Goal: Participate in discussion: Engage in conversation with other users on a specific topic

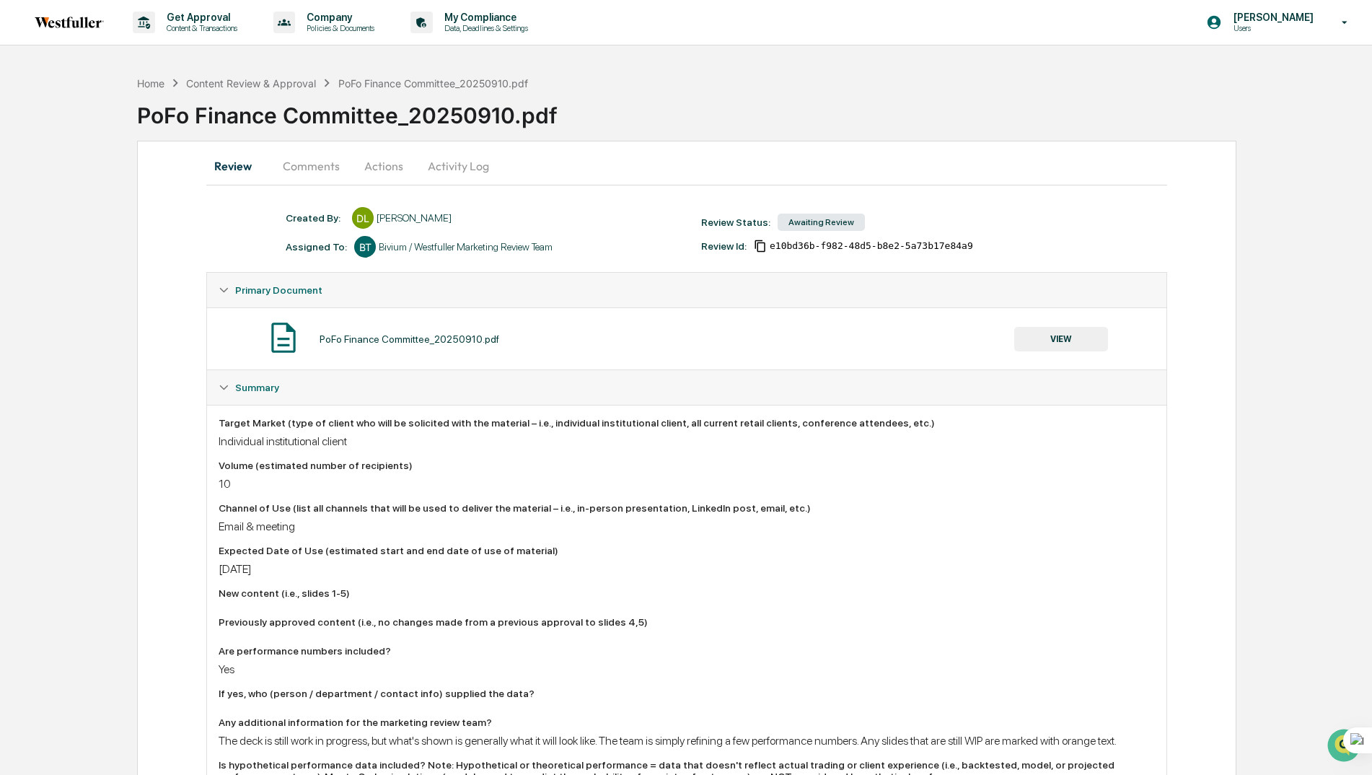
click at [317, 164] on button "Comments" at bounding box center [311, 166] width 80 height 35
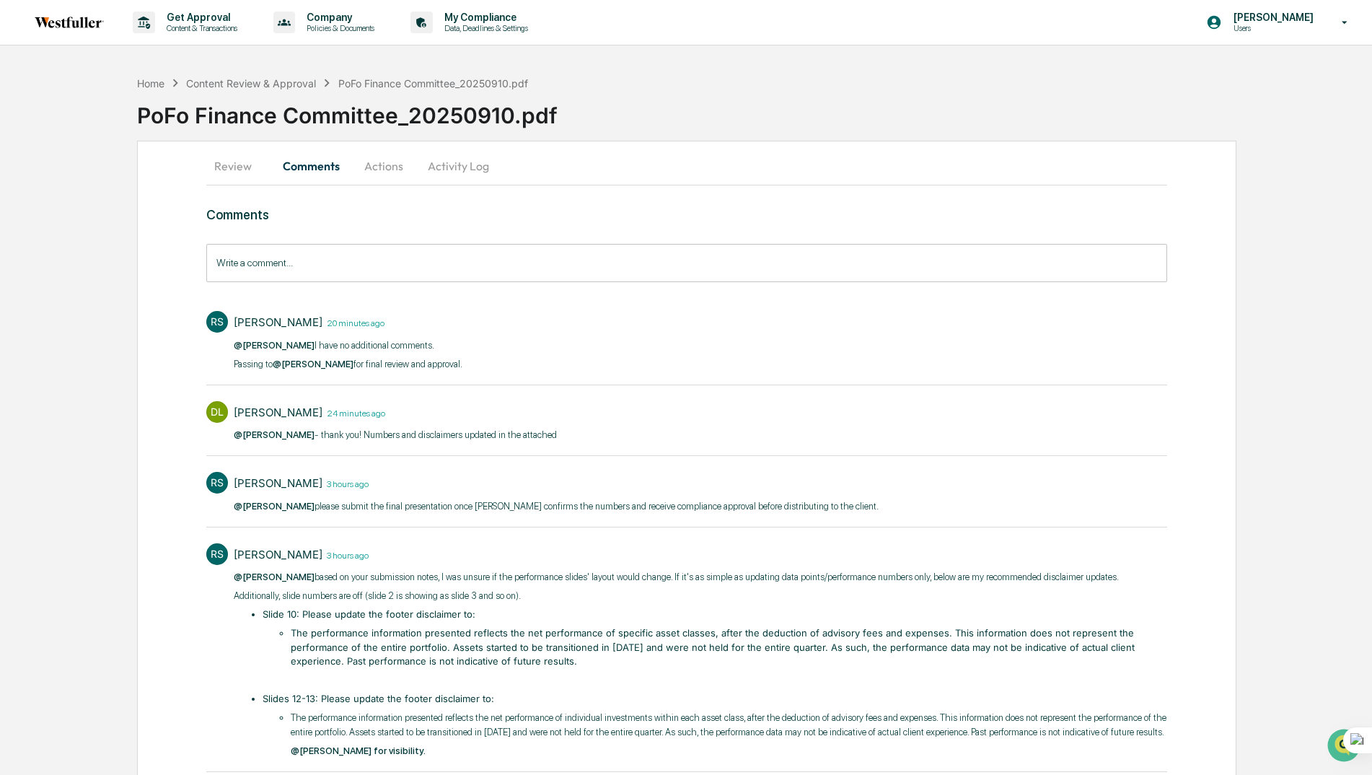
click at [232, 257] on div "Write a comment... Write a comment..." at bounding box center [686, 263] width 960 height 38
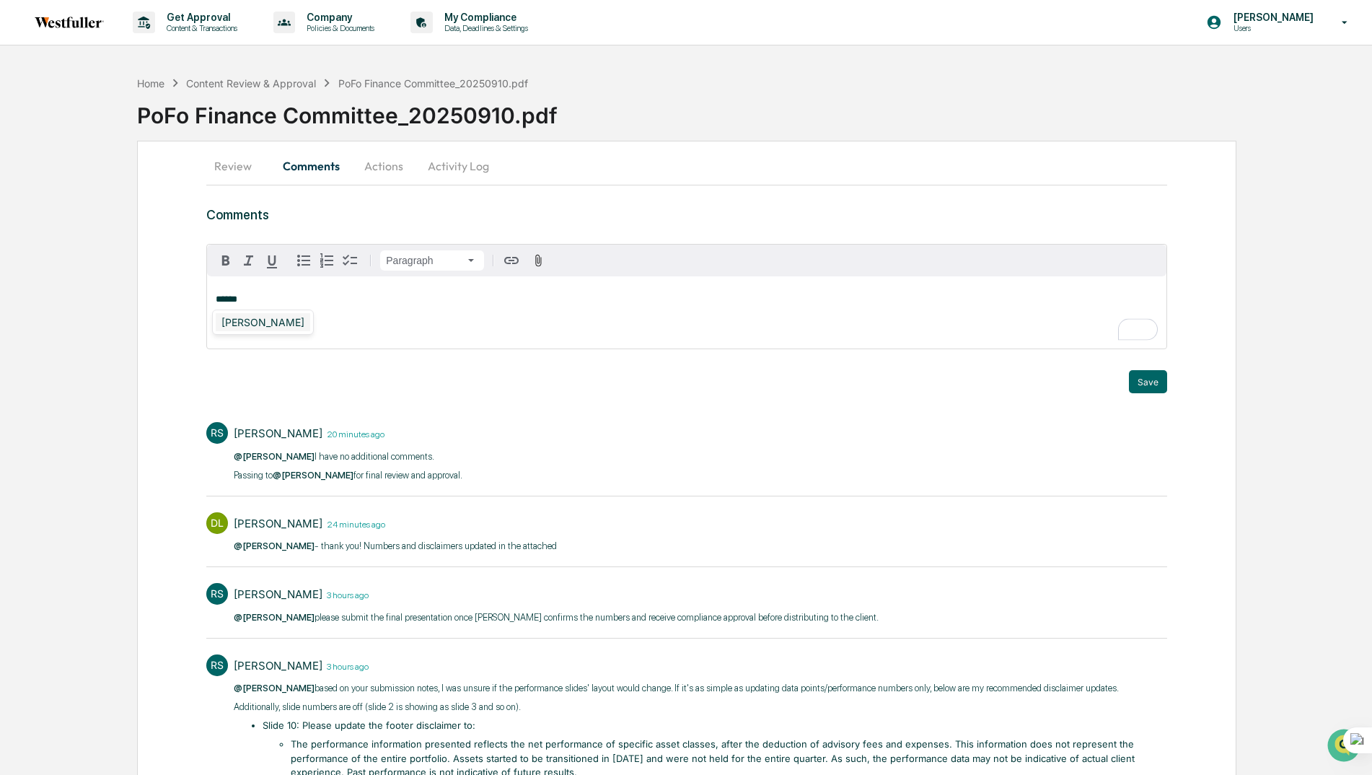
click at [242, 320] on div "[PERSON_NAME]" at bounding box center [263, 322] width 94 height 18
click at [1148, 387] on button "Save" at bounding box center [1148, 381] width 38 height 23
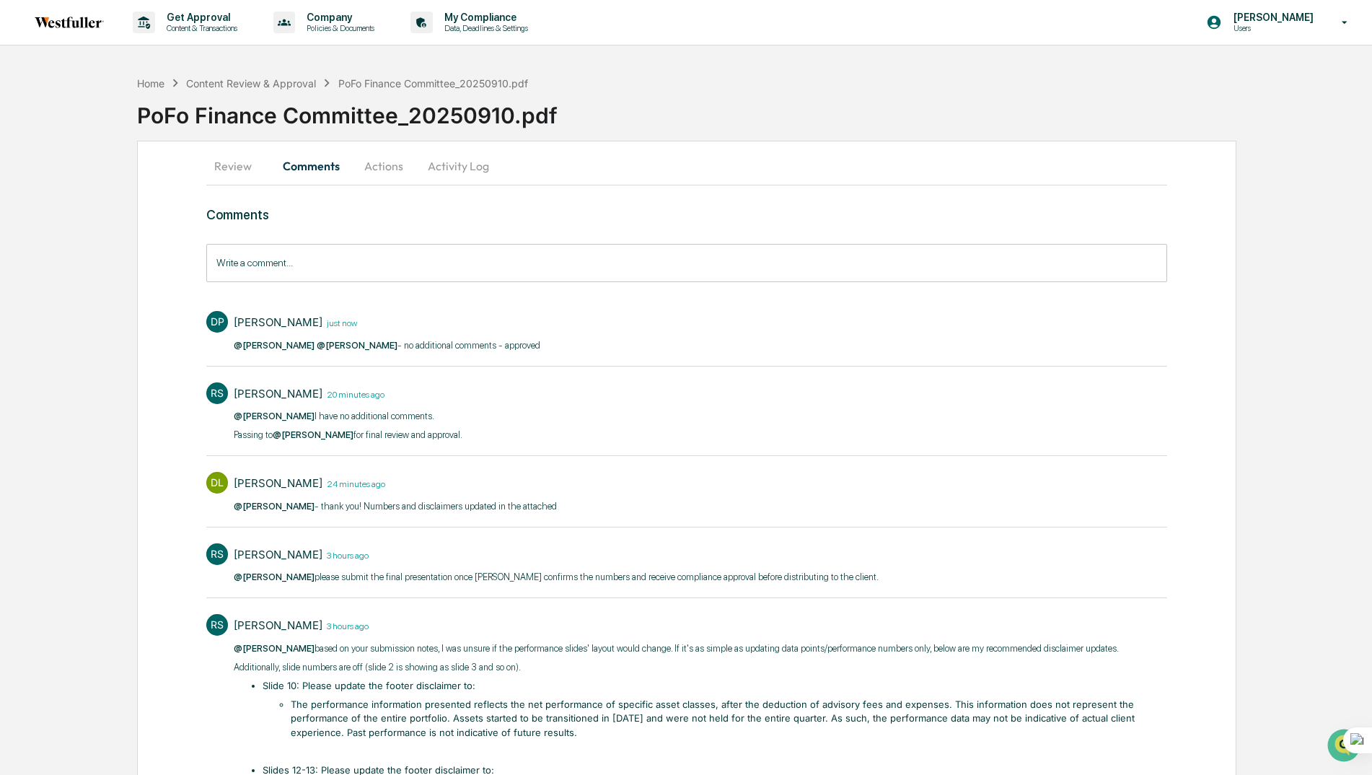
click at [375, 171] on button "Actions" at bounding box center [383, 166] width 65 height 35
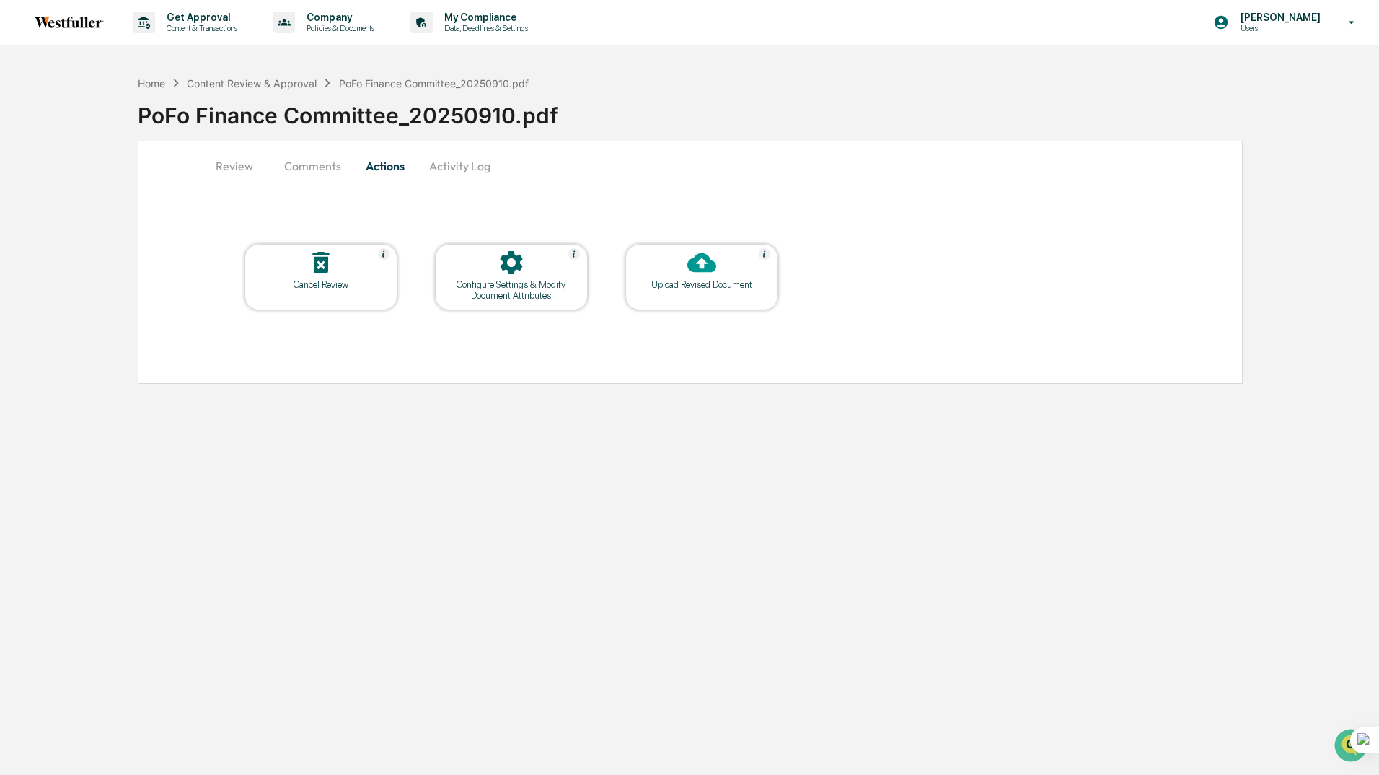
click at [461, 165] on button "Activity Log" at bounding box center [460, 166] width 84 height 35
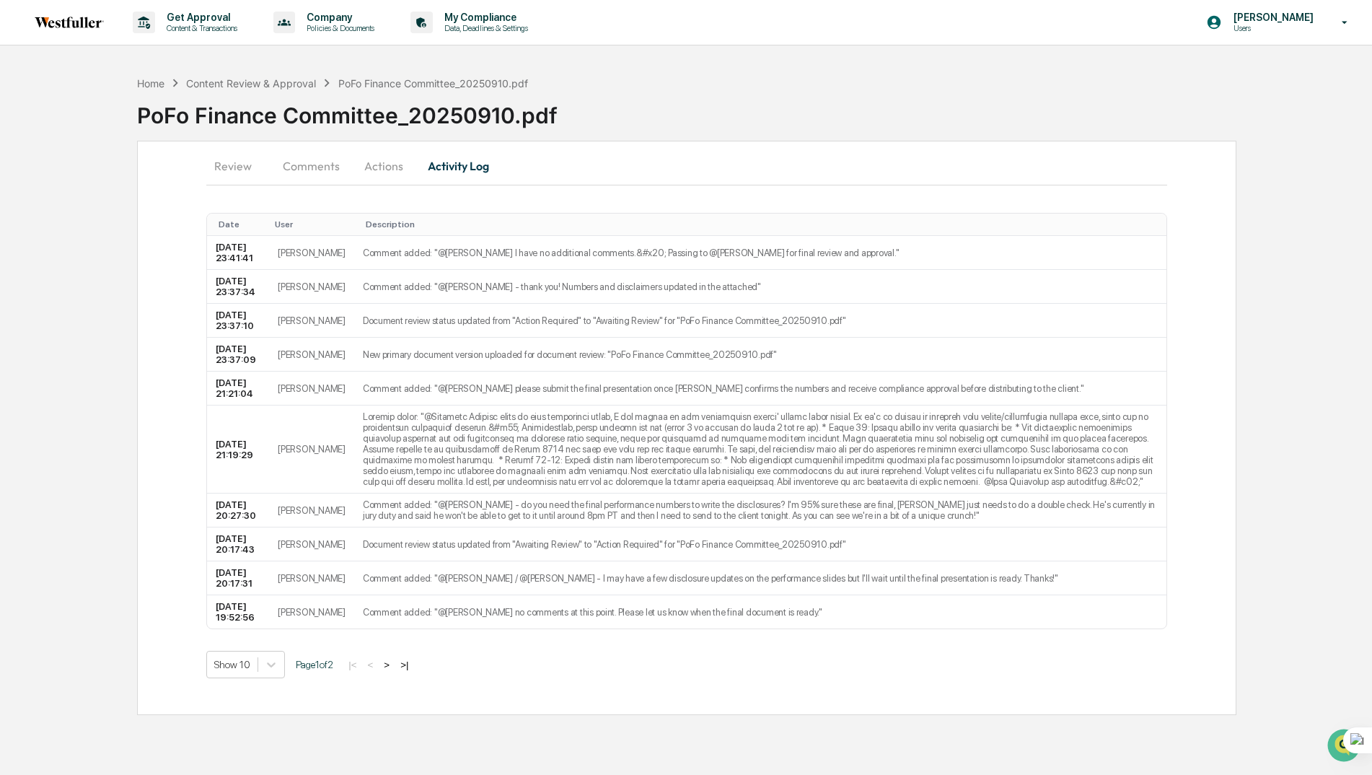
click at [385, 161] on button "Actions" at bounding box center [383, 166] width 65 height 35
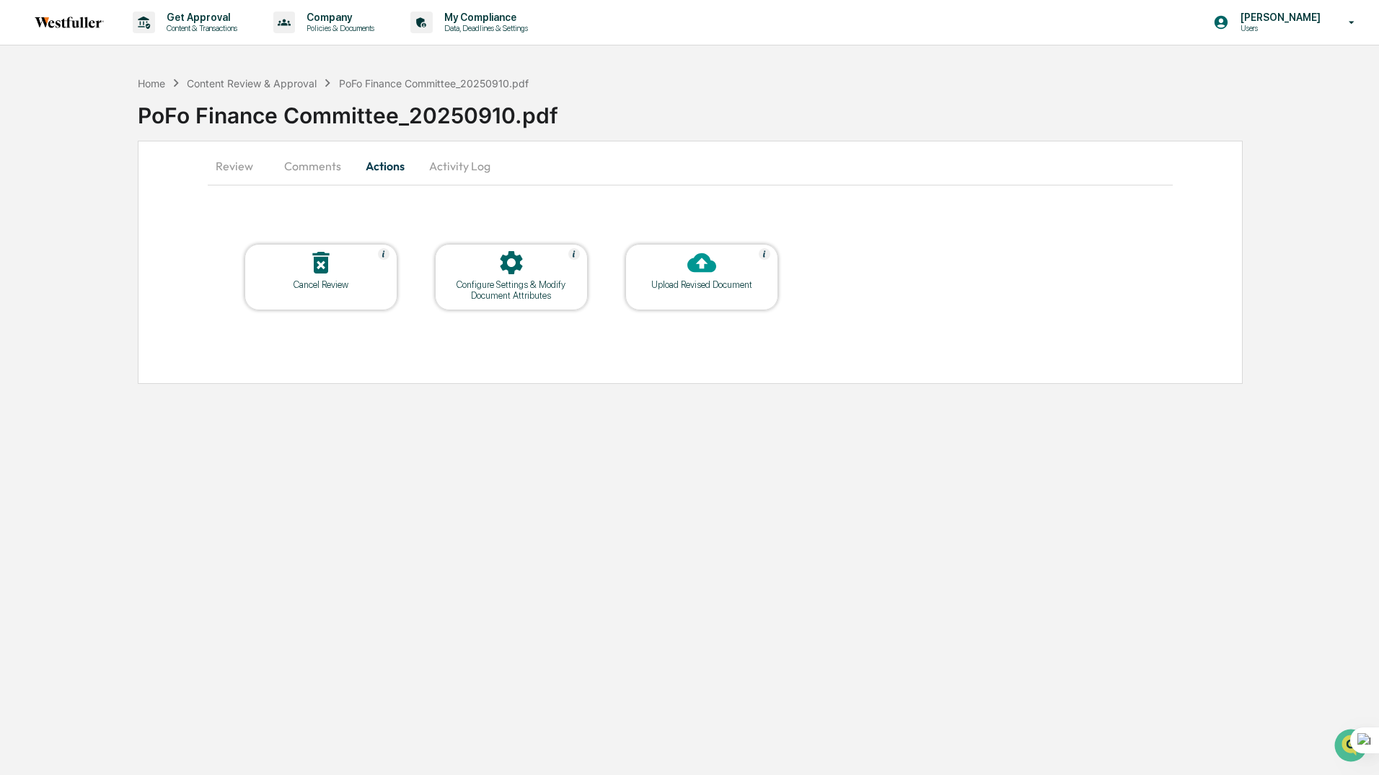
click at [522, 280] on div "Configure Settings & Modify Document Attributes" at bounding box center [512, 290] width 130 height 22
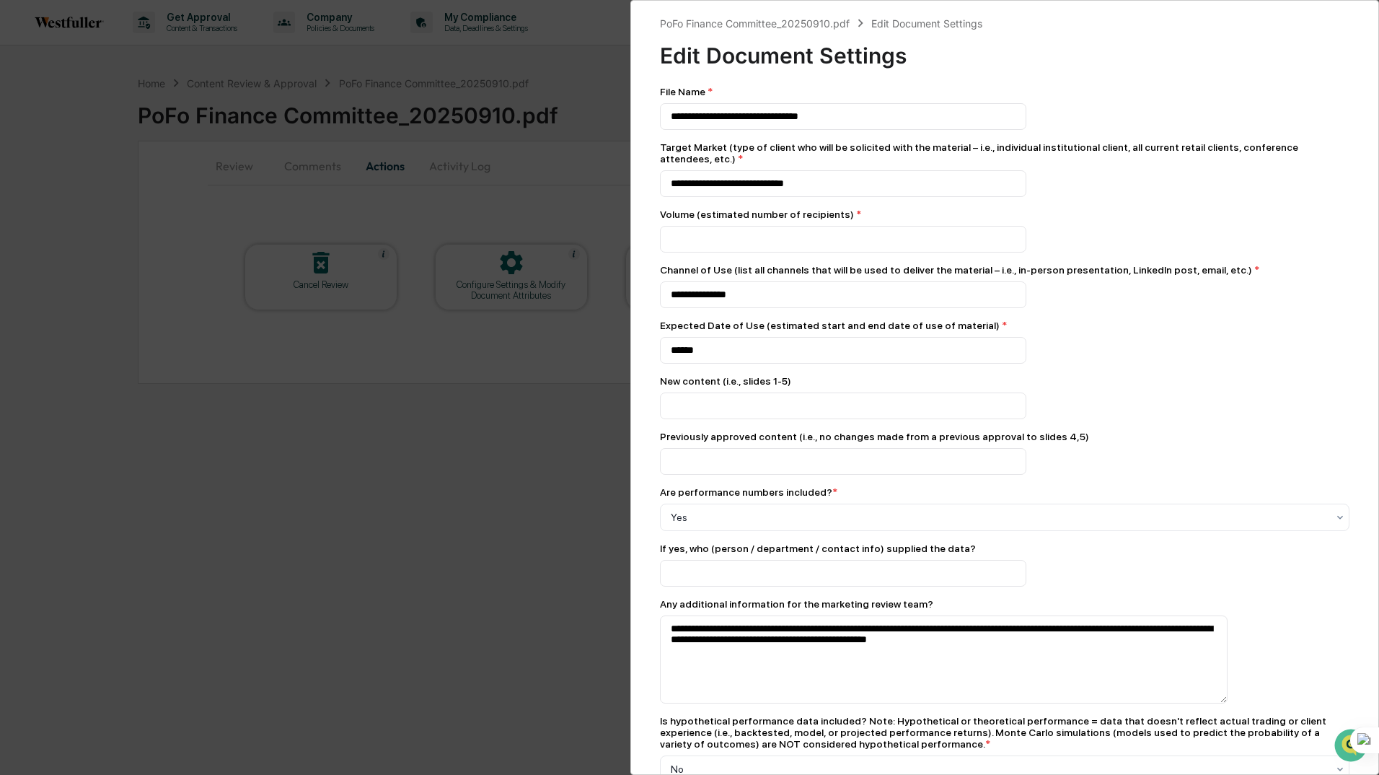
click at [302, 182] on div "**********" at bounding box center [689, 387] width 1379 height 775
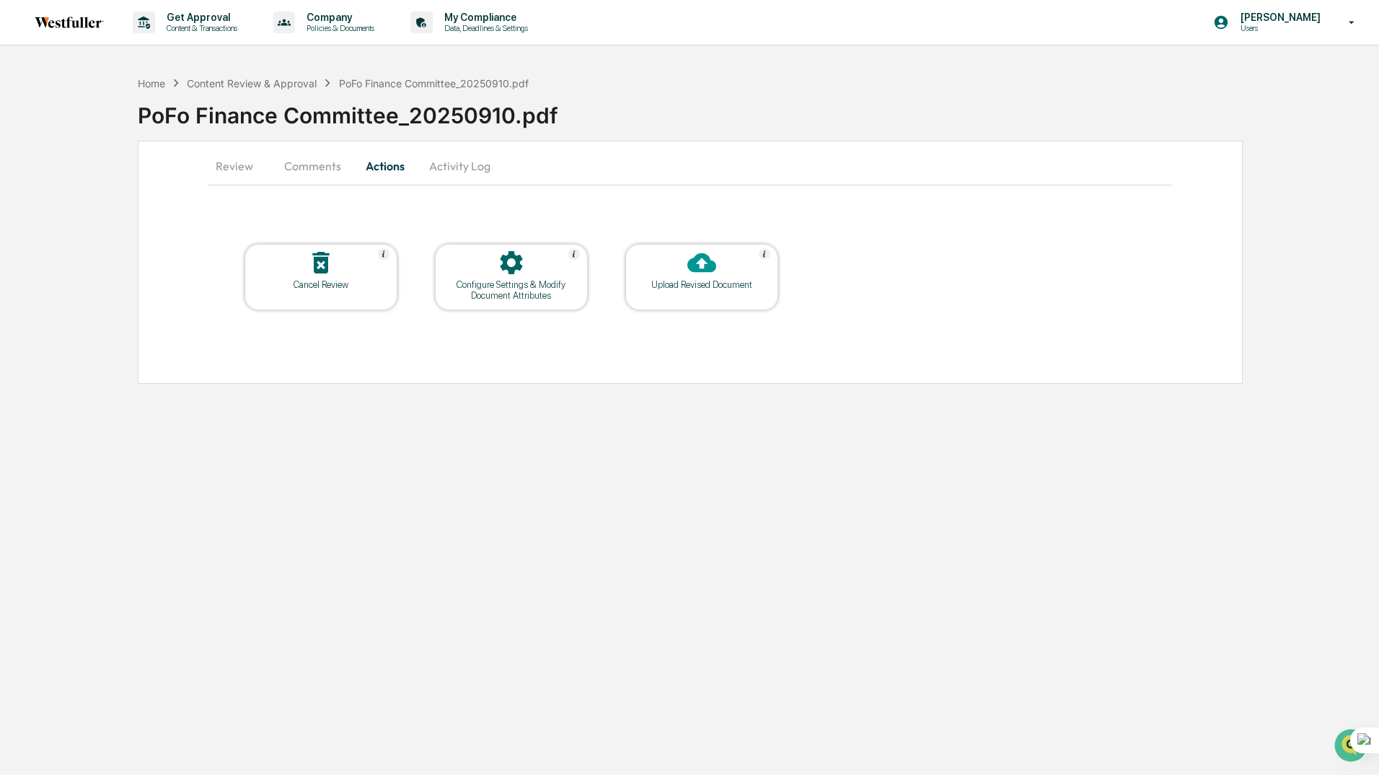
click at [229, 170] on button "Review" at bounding box center [240, 166] width 65 height 35
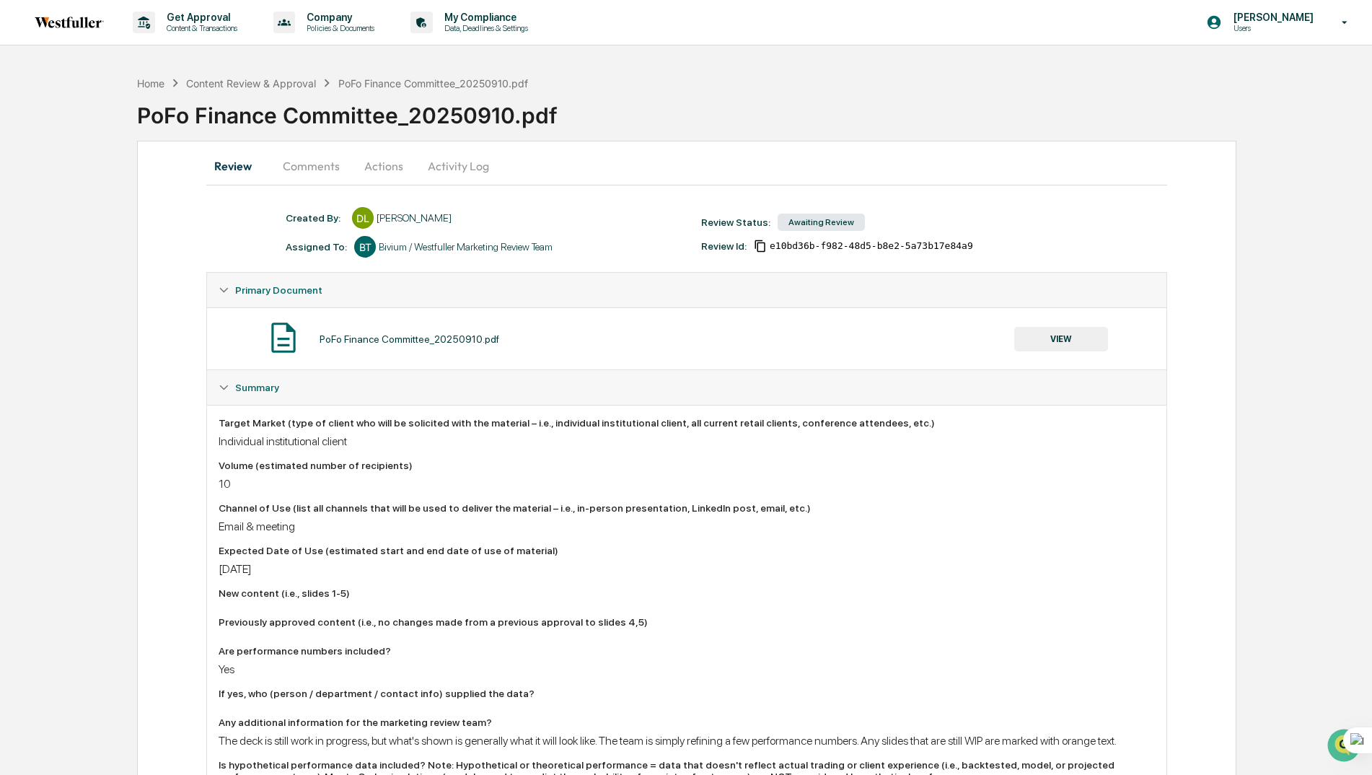
click at [317, 173] on button "Comments" at bounding box center [311, 166] width 80 height 35
click at [307, 170] on button "Comments" at bounding box center [311, 166] width 80 height 35
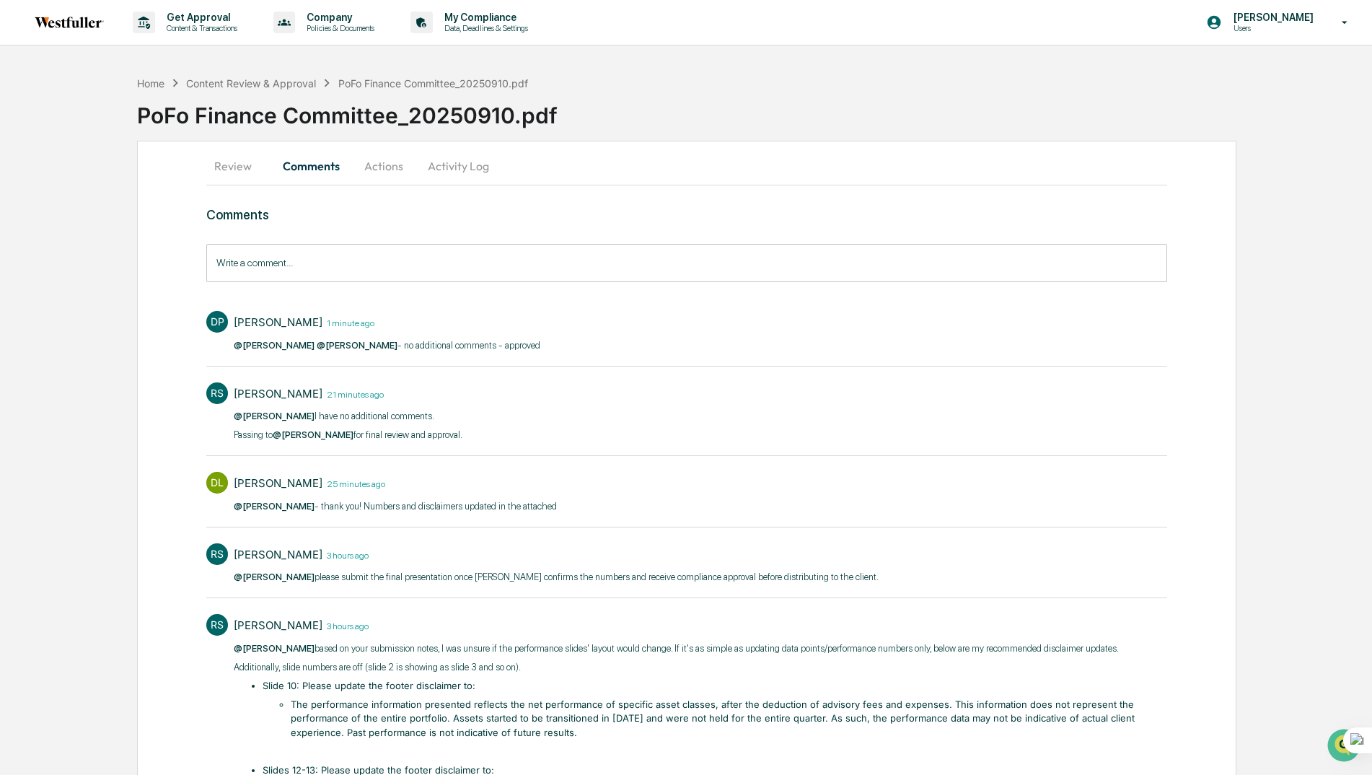
click at [382, 163] on button "Actions" at bounding box center [383, 166] width 65 height 35
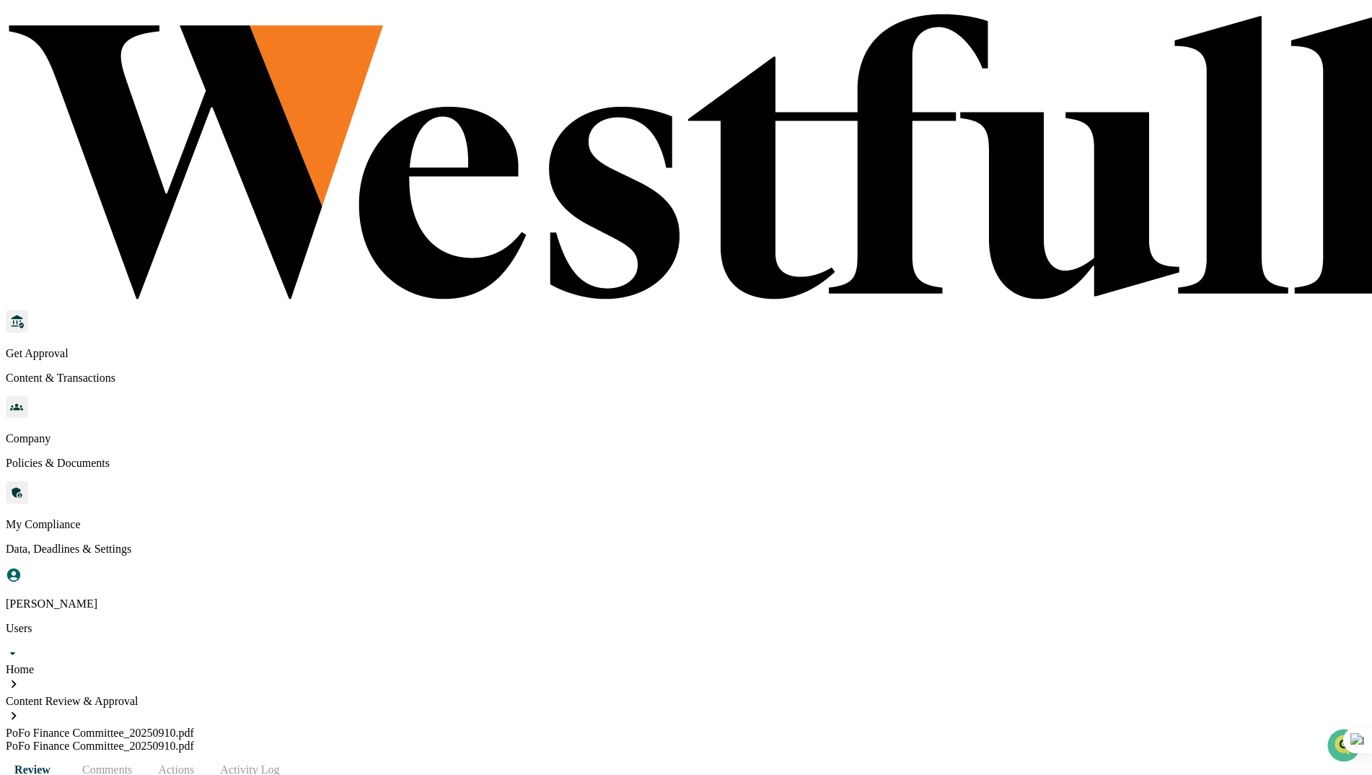
click at [208, 752] on button "Actions" at bounding box center [176, 769] width 65 height 35
